Goal: Task Accomplishment & Management: Manage account settings

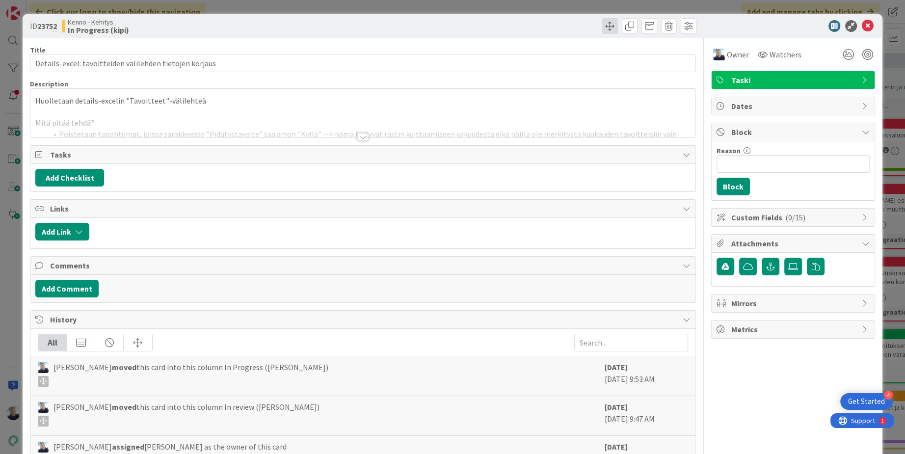
click at [612, 30] on span at bounding box center [610, 26] width 16 height 16
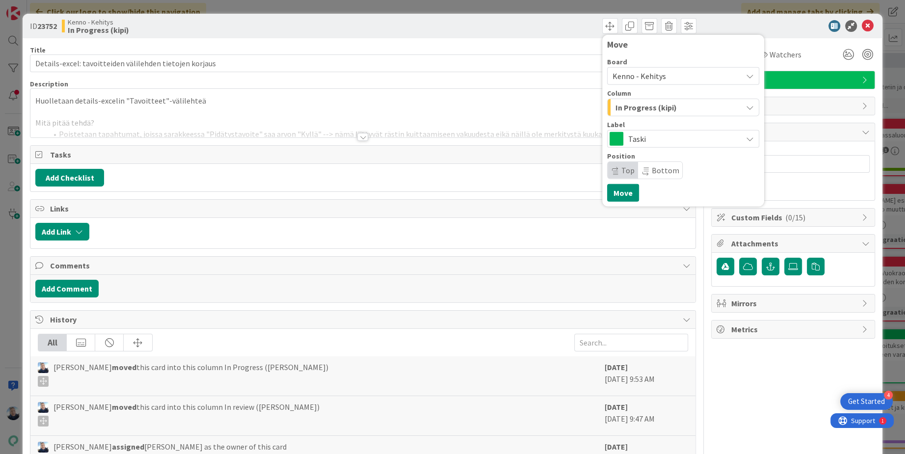
click at [650, 79] on span "Kenno - Kehitys" at bounding box center [638, 76] width 53 height 10
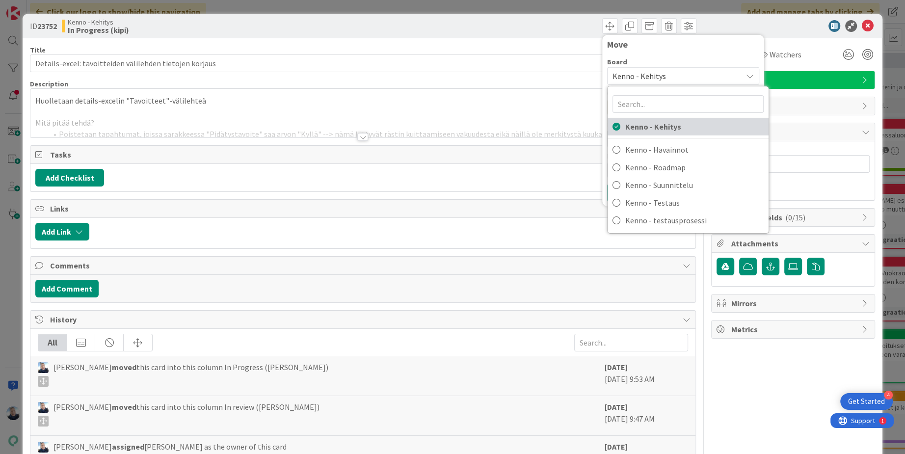
click at [669, 123] on span "Kenno - Kehitys" at bounding box center [694, 126] width 138 height 15
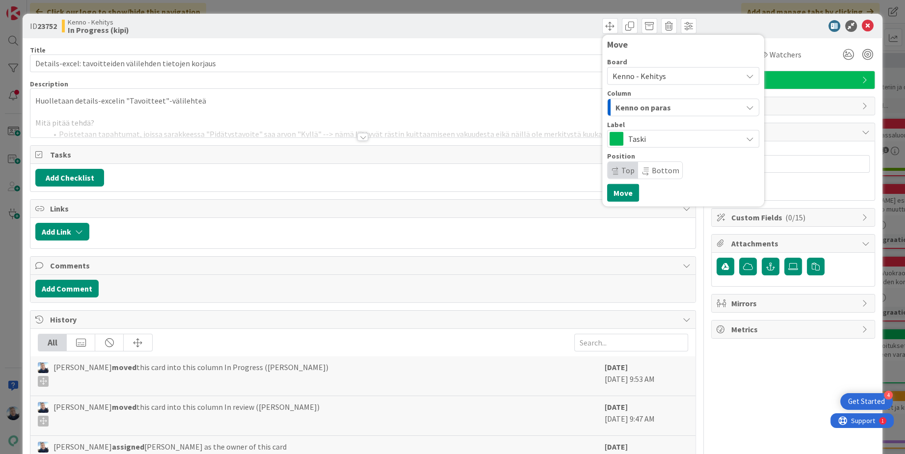
click at [686, 106] on div "Kenno on paras" at bounding box center [677, 108] width 129 height 16
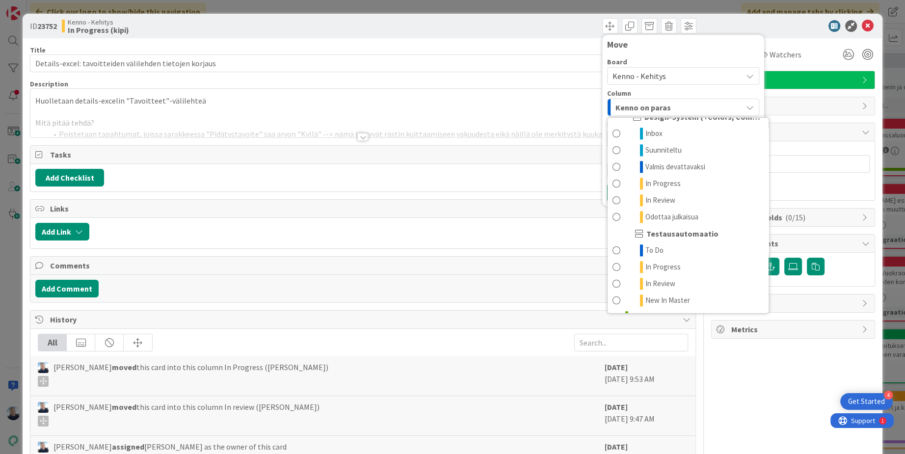
scroll to position [1127, 0]
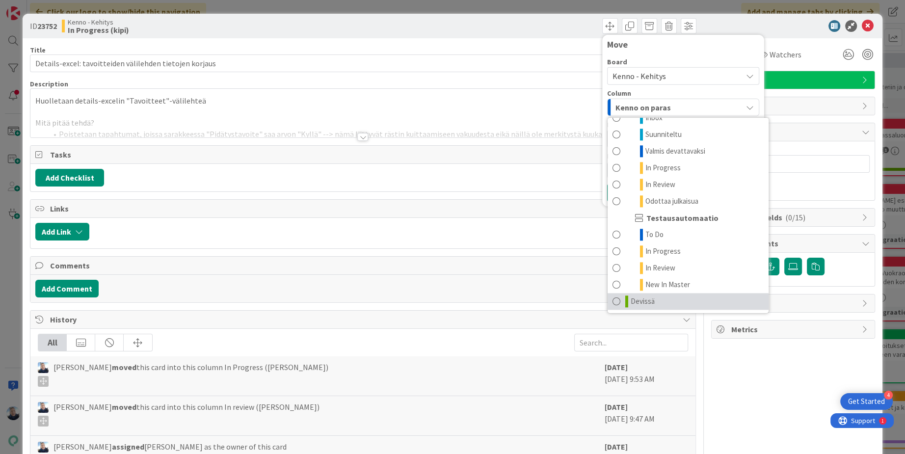
click at [664, 298] on link "Devissä" at bounding box center [687, 301] width 161 height 17
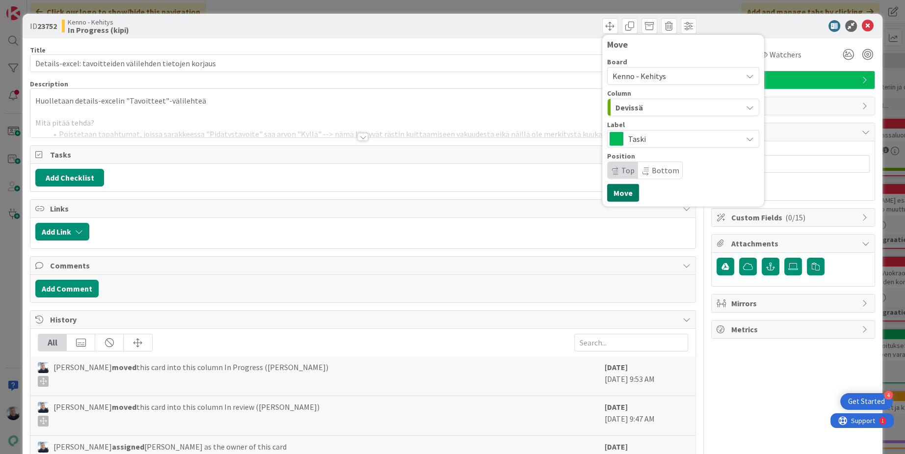
click at [624, 189] on button "Move" at bounding box center [623, 193] width 32 height 18
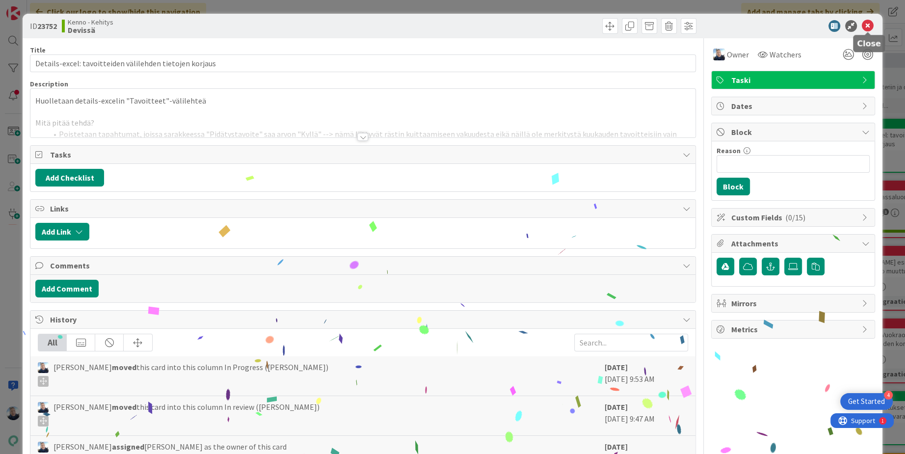
click at [868, 26] on icon at bounding box center [868, 26] width 12 height 12
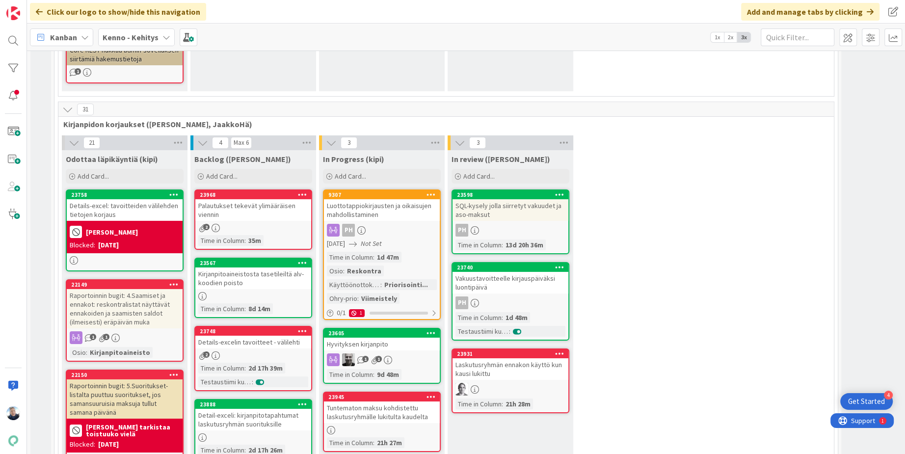
scroll to position [6781, 0]
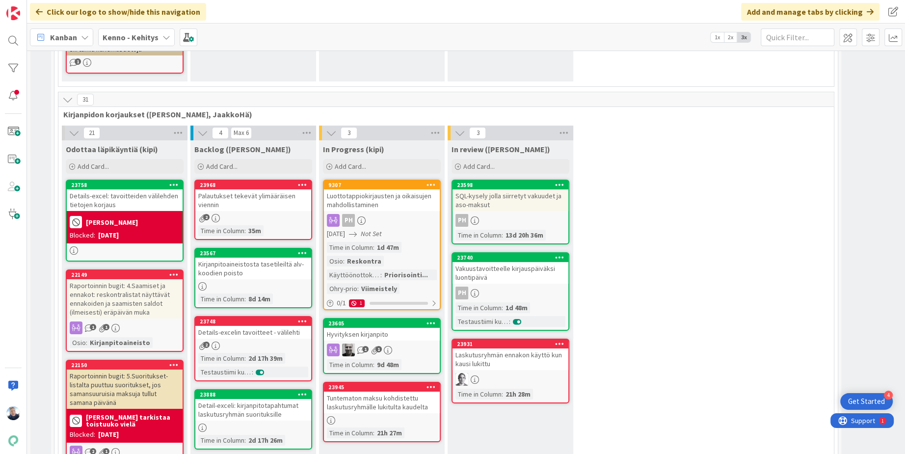
click at [273, 189] on div "Palautukset tekevät ylimääräisen viennin" at bounding box center [253, 200] width 116 height 22
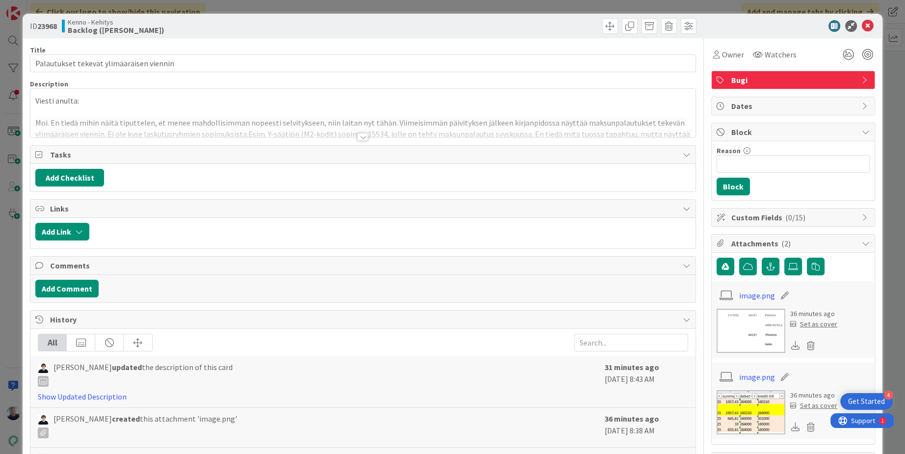
click at [363, 136] on div at bounding box center [362, 137] width 11 height 8
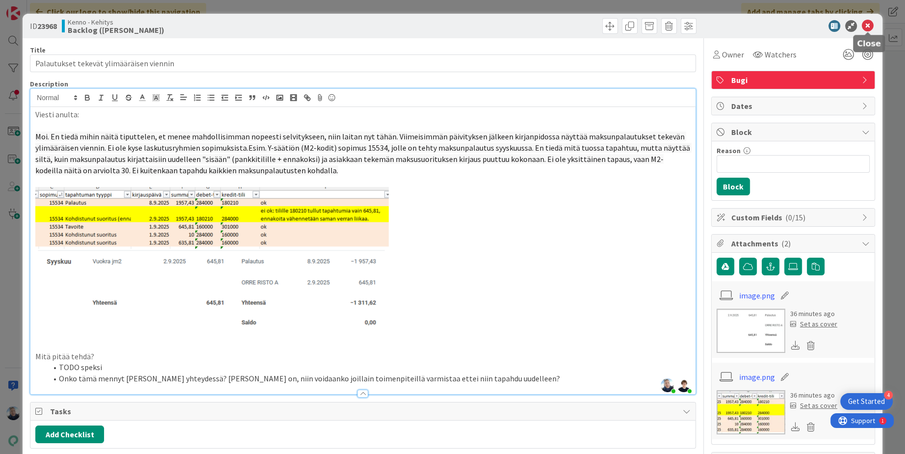
click at [871, 26] on icon at bounding box center [868, 26] width 12 height 12
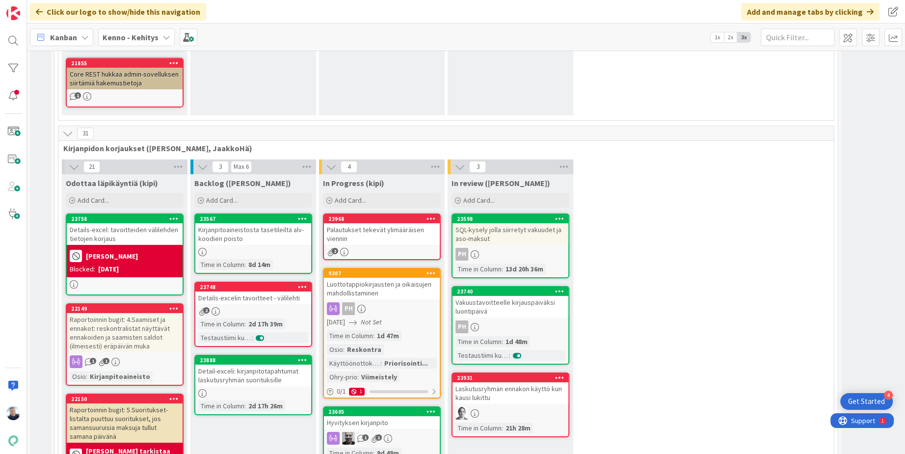
click at [372, 223] on div "Palautukset tekevät ylimääräisen viennin" at bounding box center [382, 234] width 116 height 22
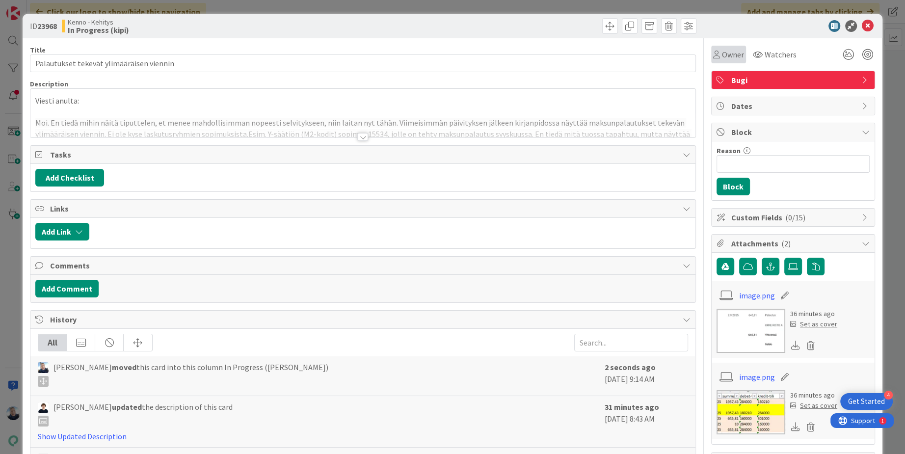
click at [733, 55] on span "Owner" at bounding box center [733, 55] width 22 height 12
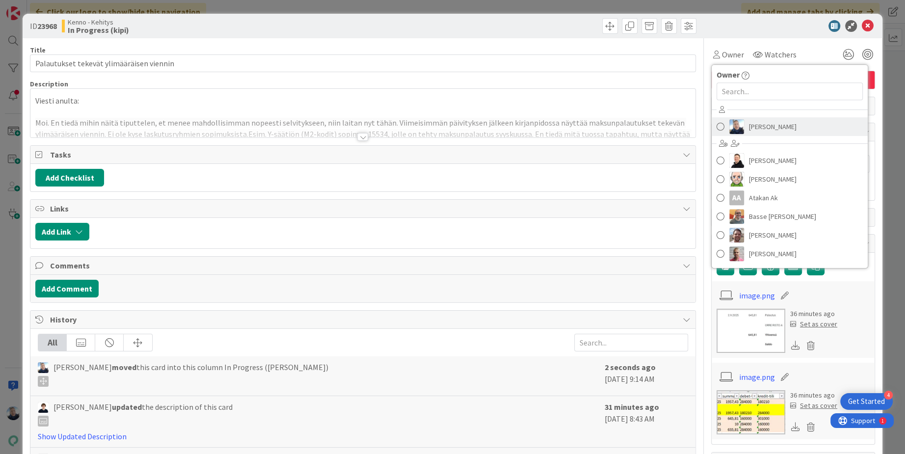
click at [760, 130] on span "[PERSON_NAME]" at bounding box center [773, 126] width 48 height 15
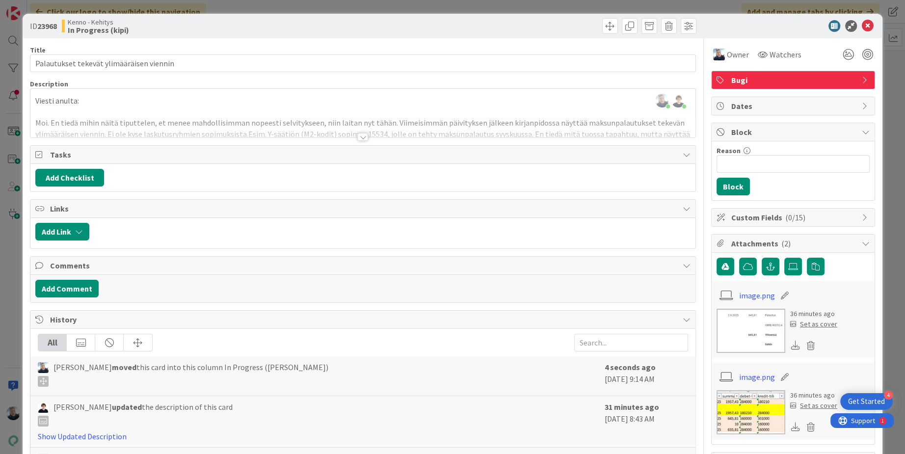
click at [361, 136] on div at bounding box center [362, 137] width 11 height 8
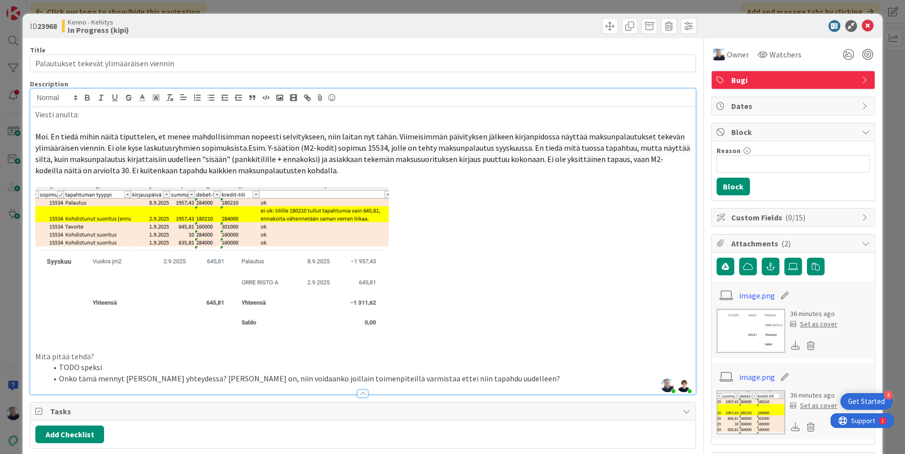
click at [369, 147] on span "Moi. En tiedä mihin näitä tiputtelen, et menee mahdollisimman nopeesti selvityk…" at bounding box center [363, 153] width 656 height 43
copy span "15534"
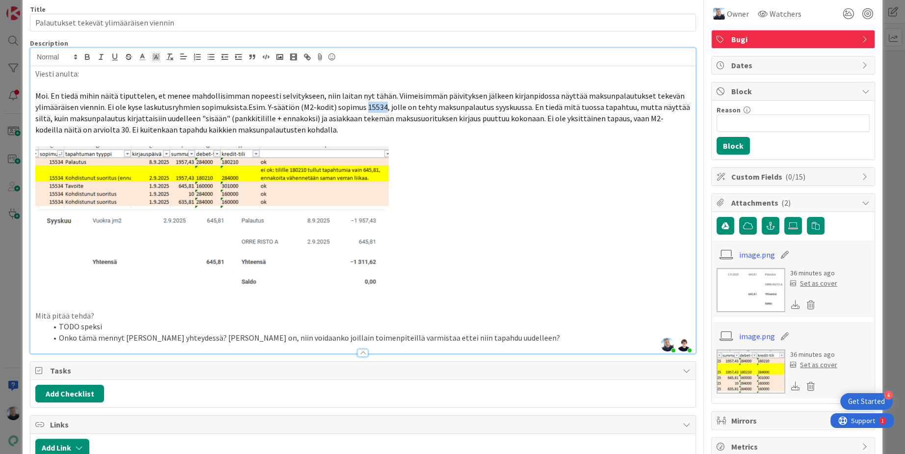
scroll to position [32, 0]
